Goal: Find contact information

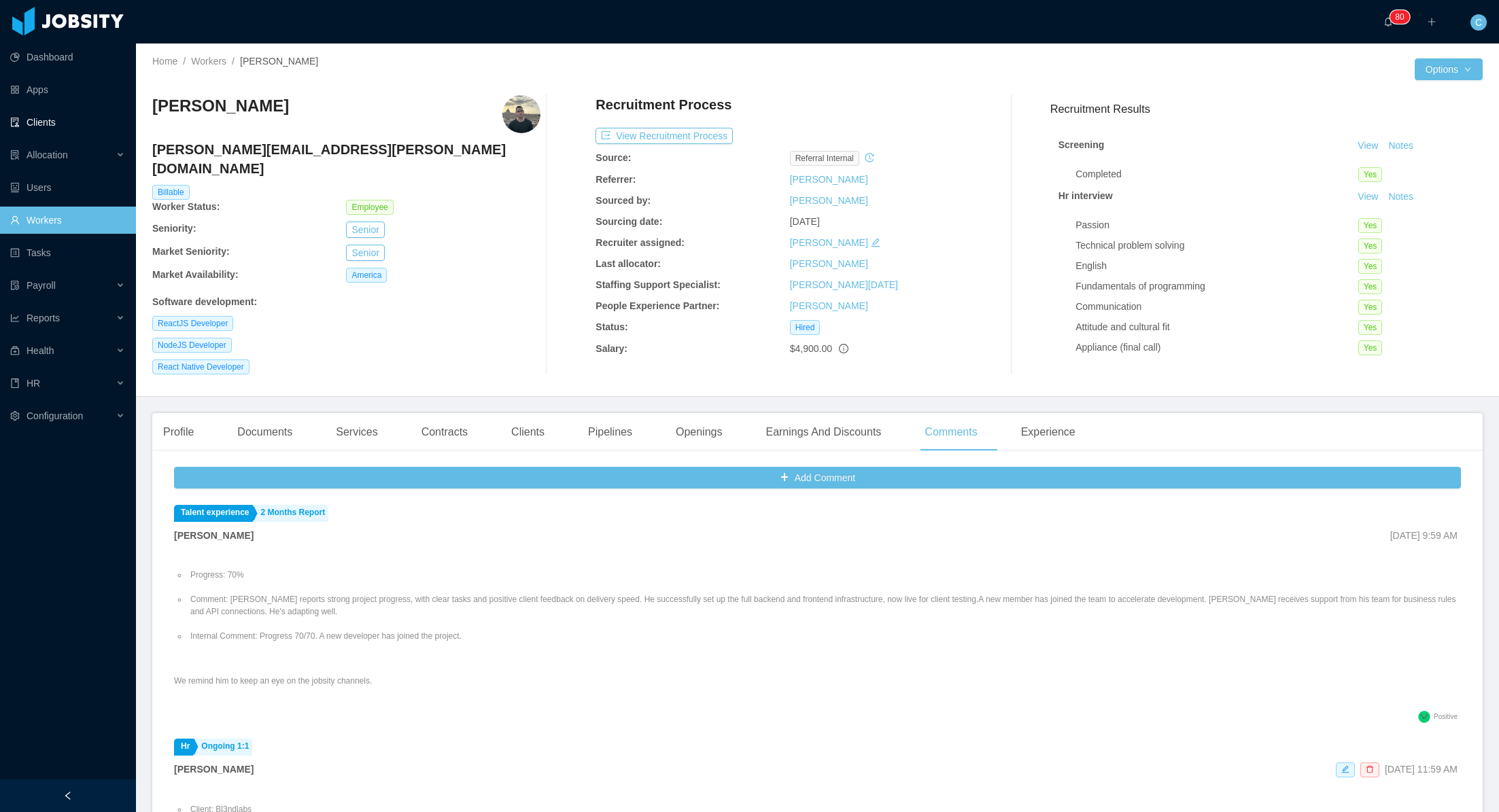
click at [68, 117] on link "Clients" at bounding box center [68, 123] width 115 height 27
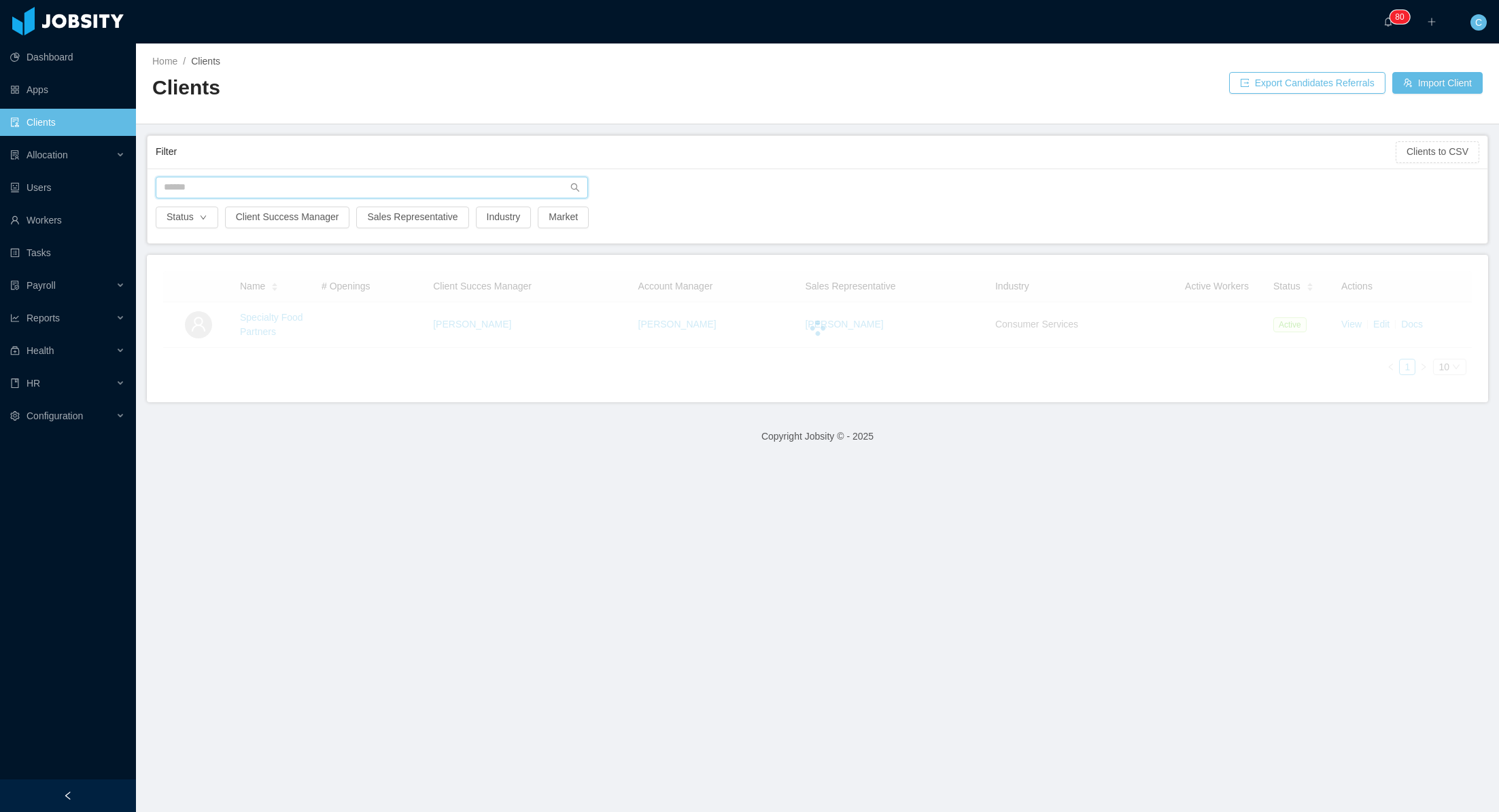
click at [264, 194] on input "text" at bounding box center [372, 187] width 432 height 22
type input "********"
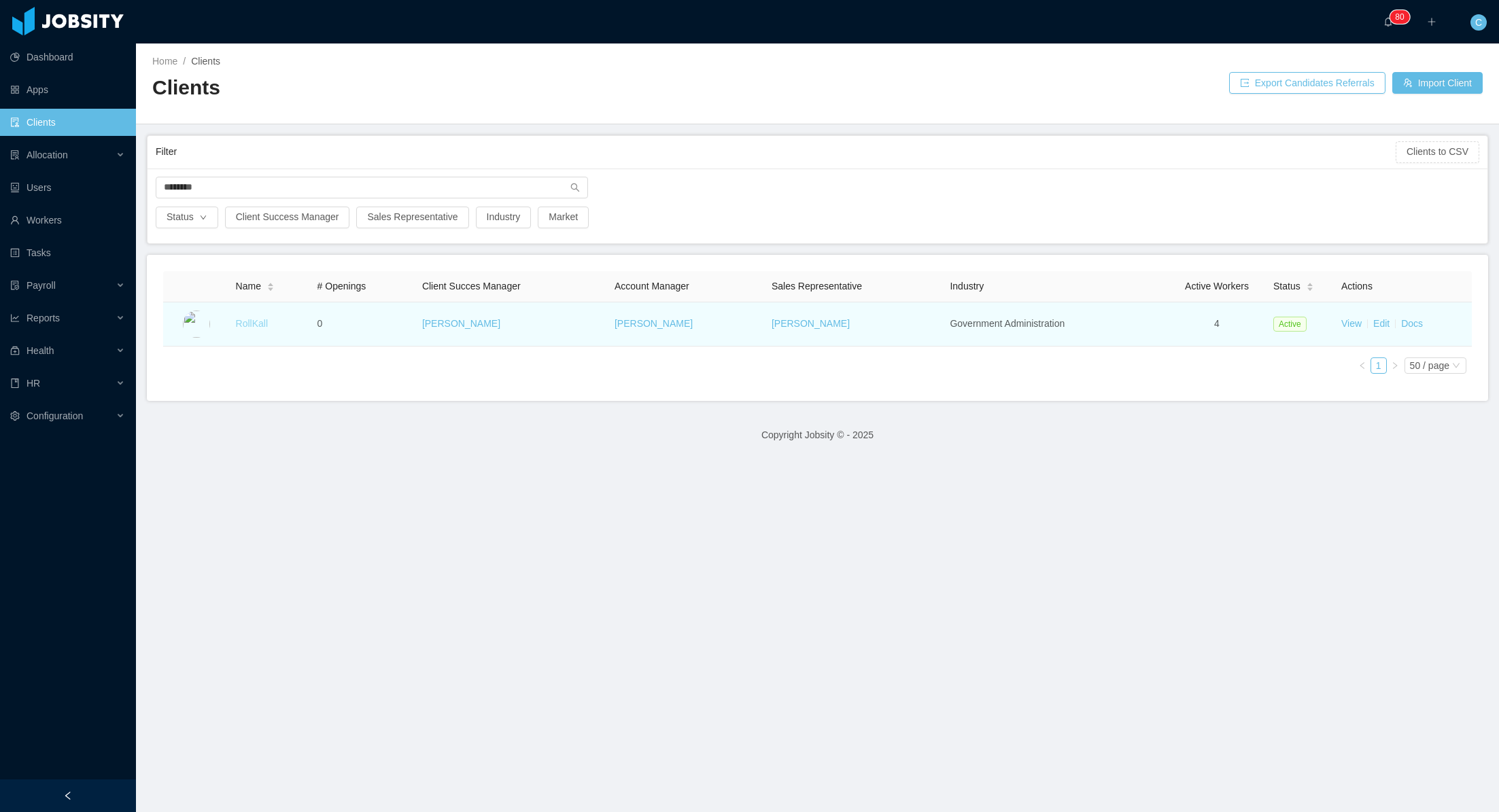
click at [241, 323] on link "RollKall" at bounding box center [252, 323] width 32 height 11
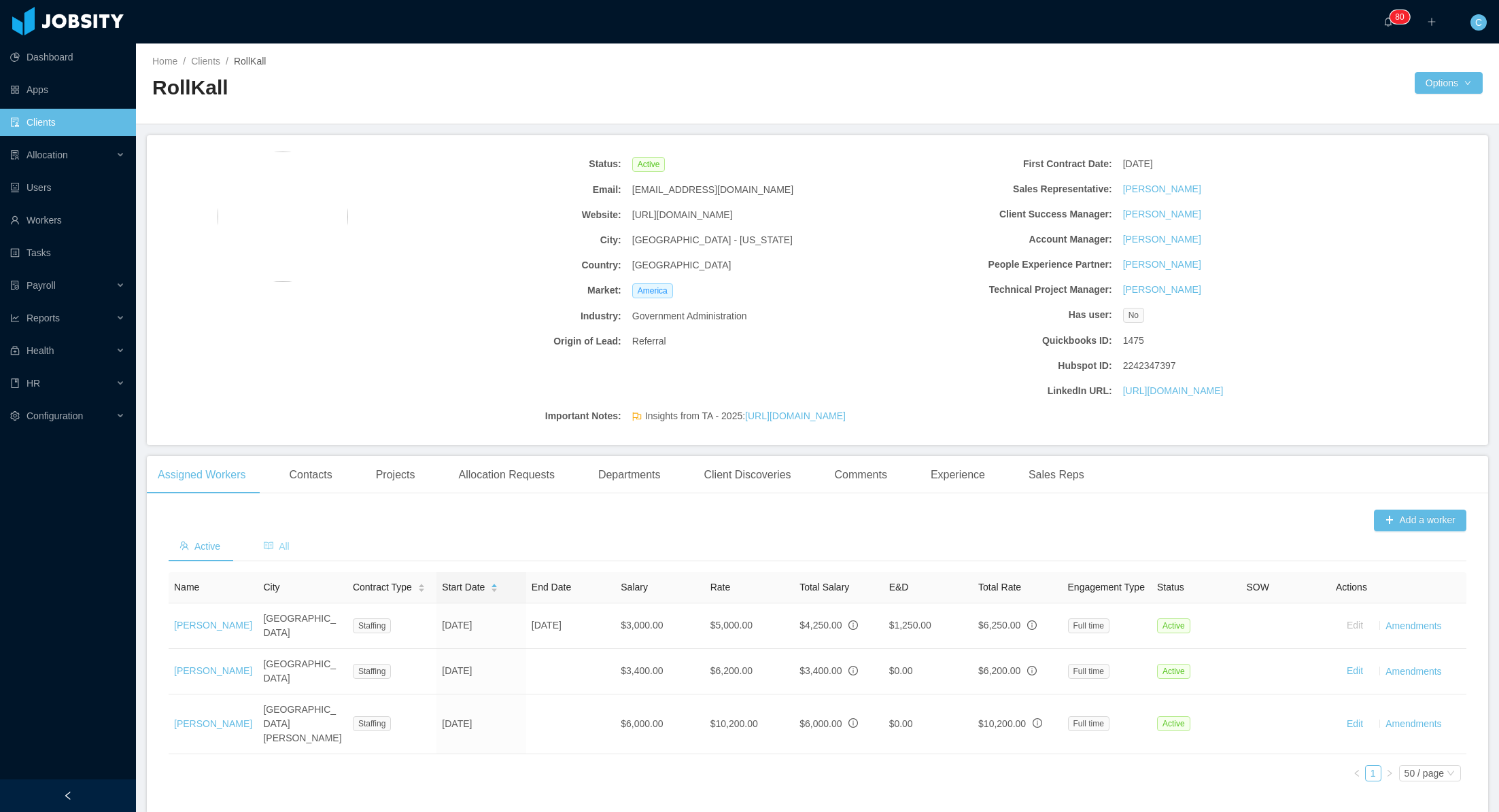
click at [281, 548] on span "All" at bounding box center [277, 547] width 26 height 11
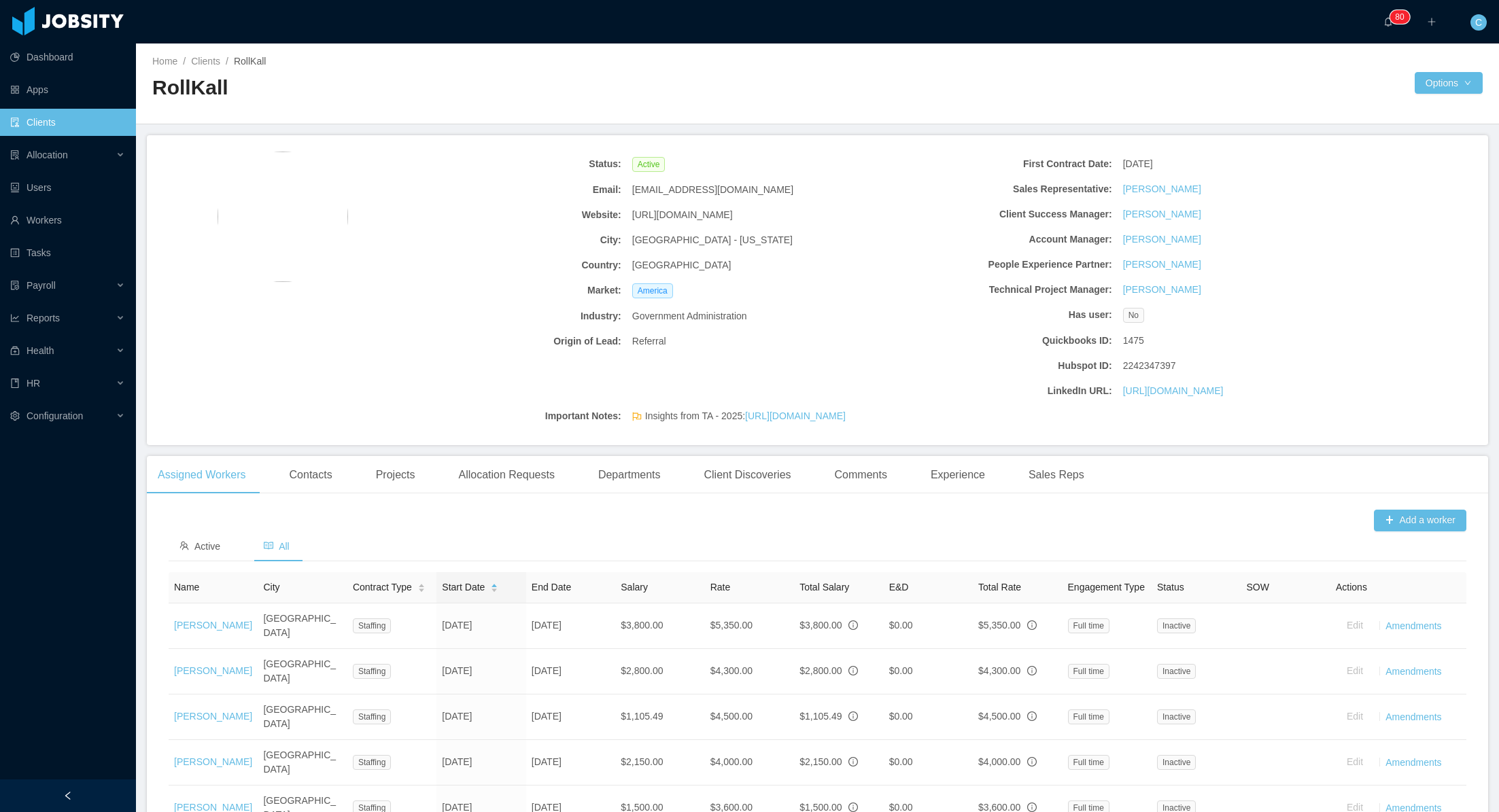
scroll to position [565, 0]
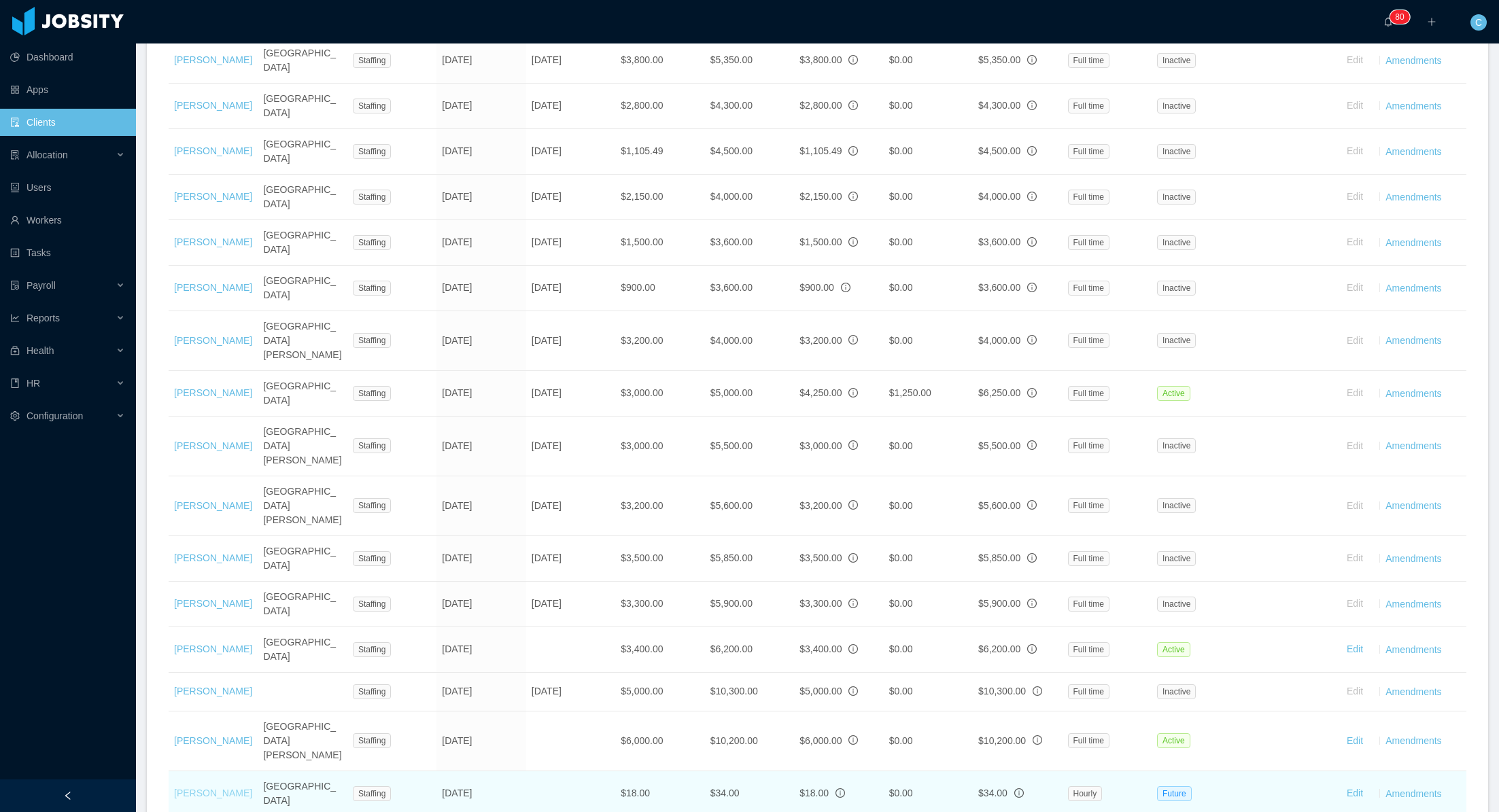
click at [193, 788] on link "[PERSON_NAME]" at bounding box center [213, 793] width 78 height 11
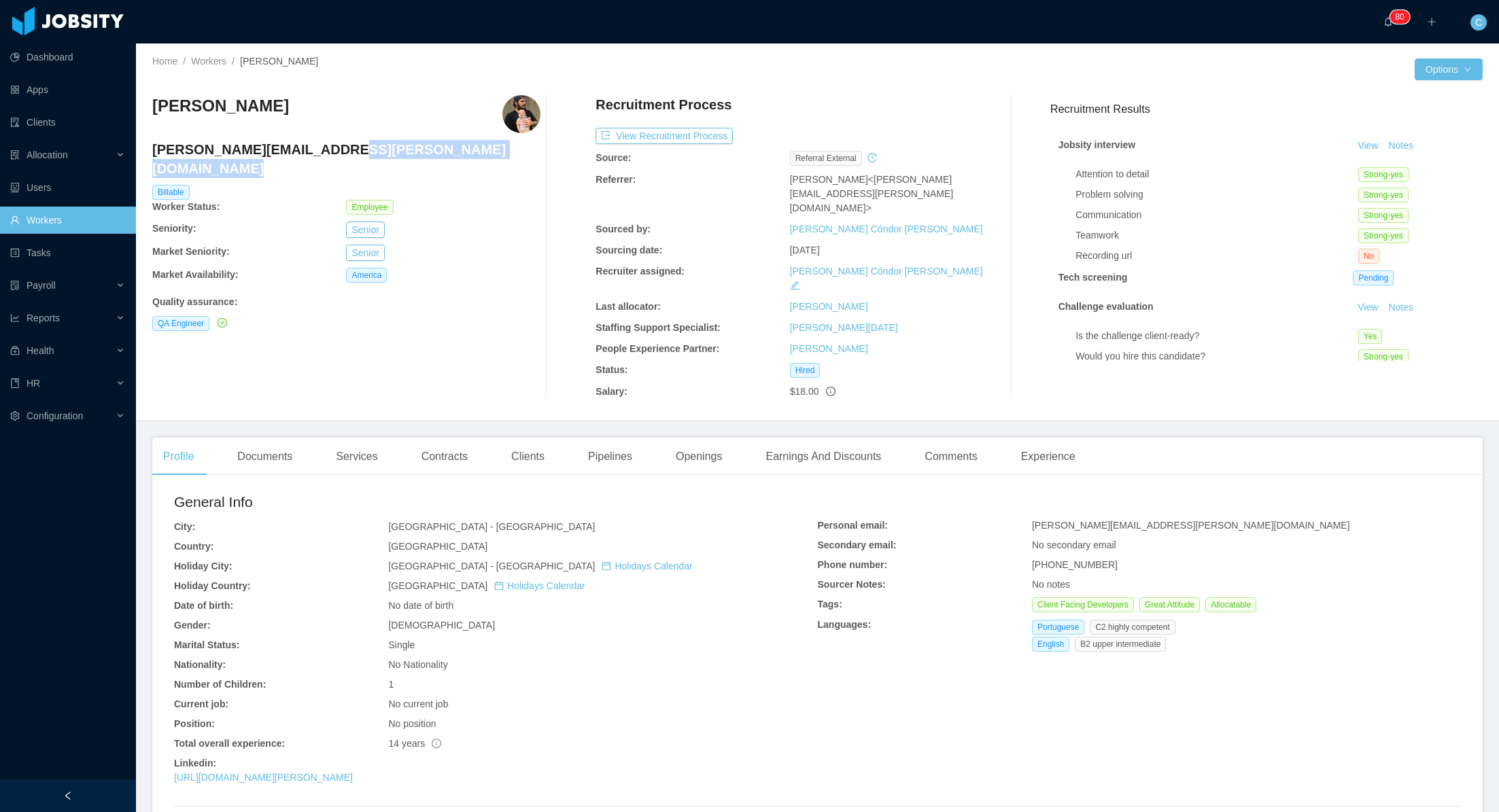
drag, startPoint x: 342, startPoint y: 150, endPoint x: 148, endPoint y: 144, distance: 194.1
click at [148, 144] on div "Home / Workers / [PERSON_NAME] / Options [PERSON_NAME] Mendes [EMAIL_ADDRESS][P…" at bounding box center [818, 232] width 1363 height 378
drag, startPoint x: 341, startPoint y: 147, endPoint x: 153, endPoint y: 147, distance: 188.0
click at [153, 147] on h4 "[PERSON_NAME][EMAIL_ADDRESS][PERSON_NAME][DOMAIN_NAME]" at bounding box center [346, 159] width 388 height 38
copy h4 "[PERSON_NAME][EMAIL_ADDRESS][PERSON_NAME][DOMAIN_NAME]"
